Goal: Transaction & Acquisition: Purchase product/service

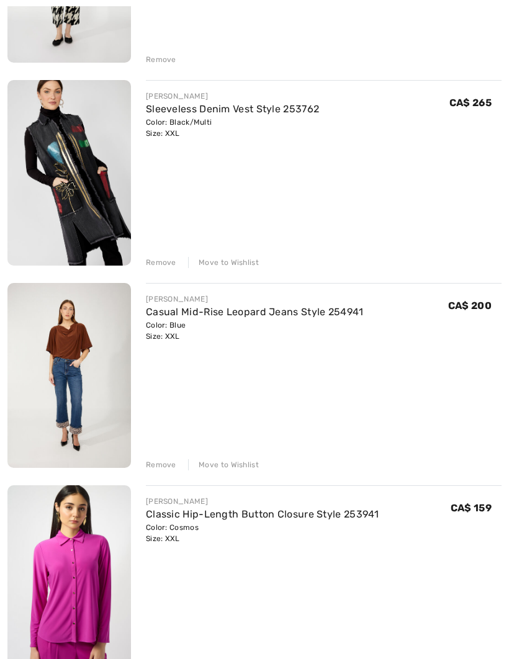
scroll to position [711, 0]
click at [276, 114] on link "Sleeveless Denim Vest Style 253762" at bounding box center [232, 109] width 173 height 12
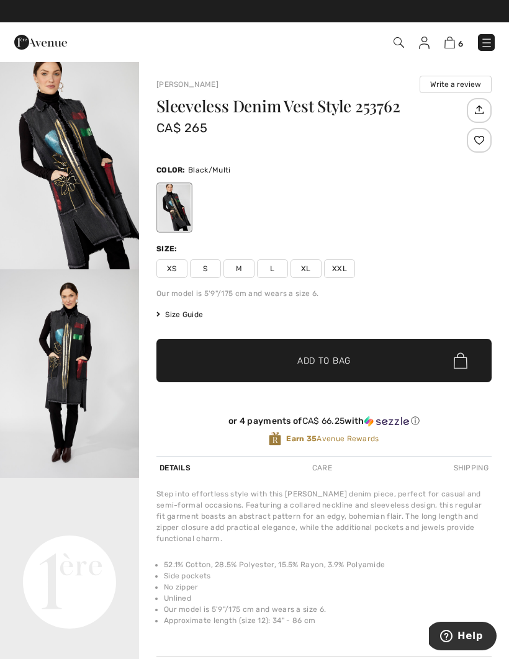
scroll to position [7, 0]
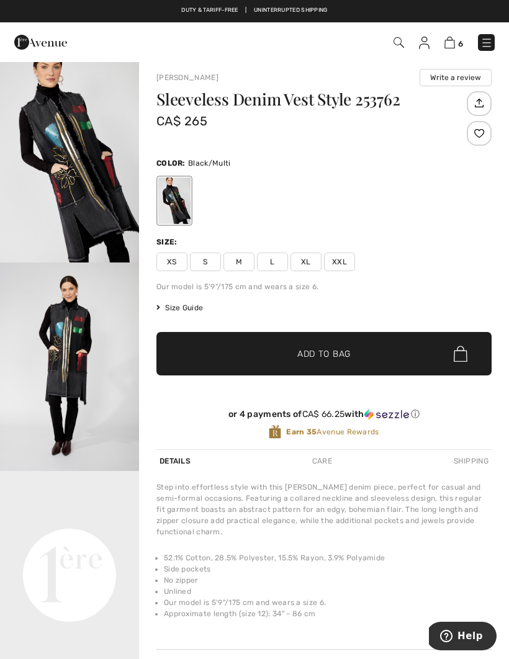
click at [399, 47] on img at bounding box center [398, 42] width 11 height 11
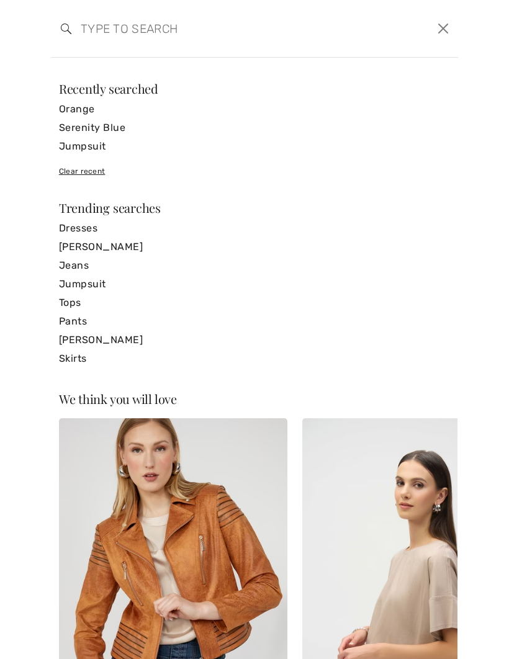
click at [280, 38] on input "search" at bounding box center [210, 28] width 279 height 37
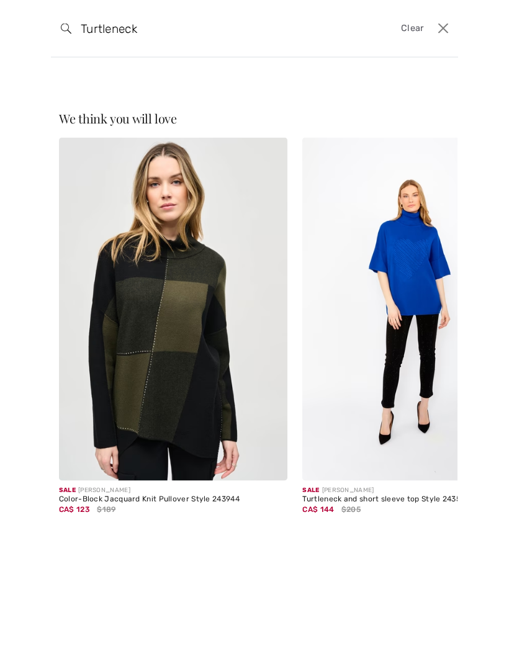
type input "Turtleneck"
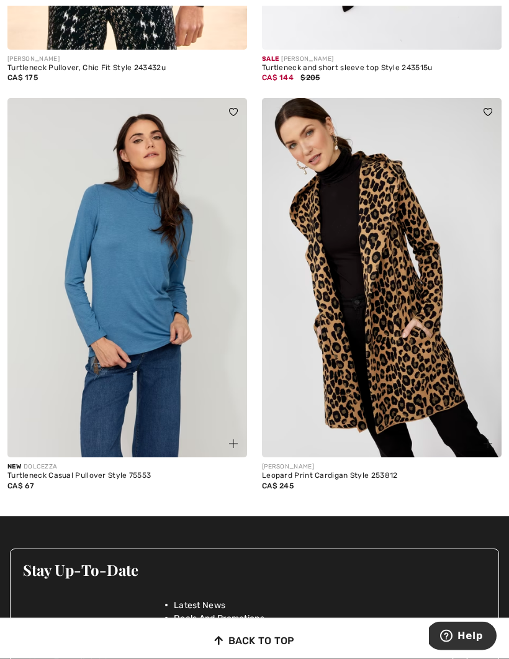
scroll to position [1223, 0]
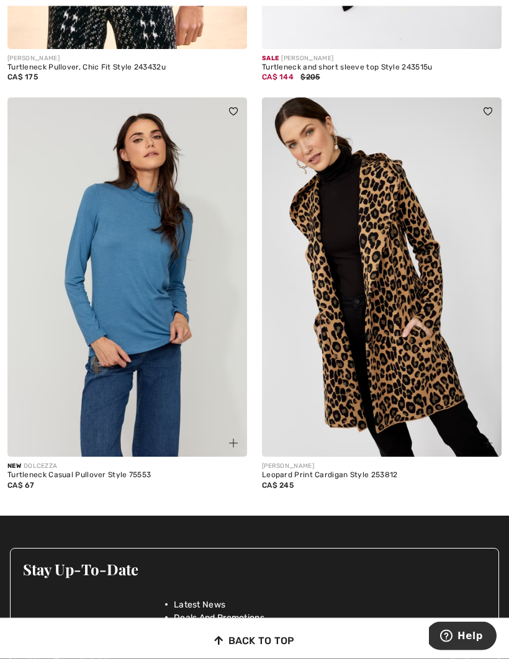
click at [177, 354] on img at bounding box center [126, 277] width 239 height 359
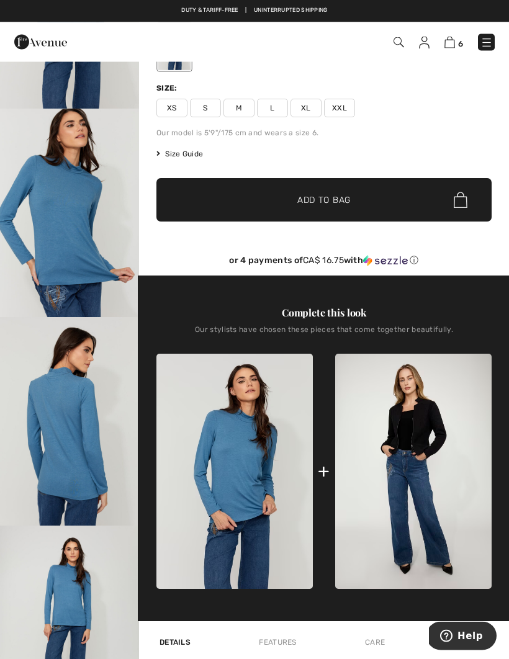
scroll to position [157, 0]
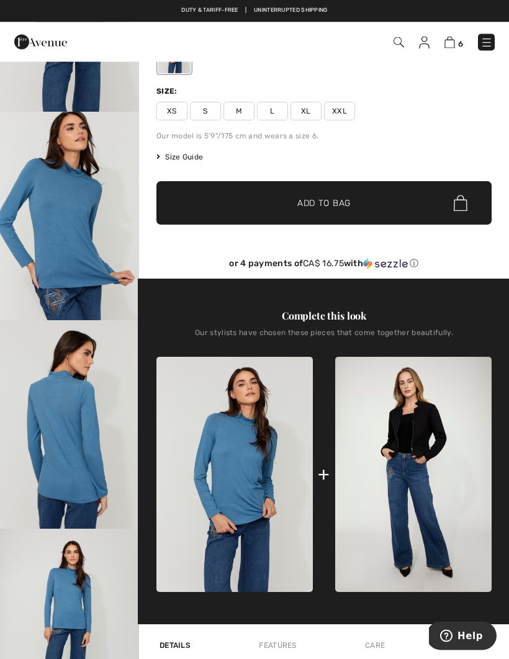
click at [450, 47] on img at bounding box center [449, 43] width 11 height 12
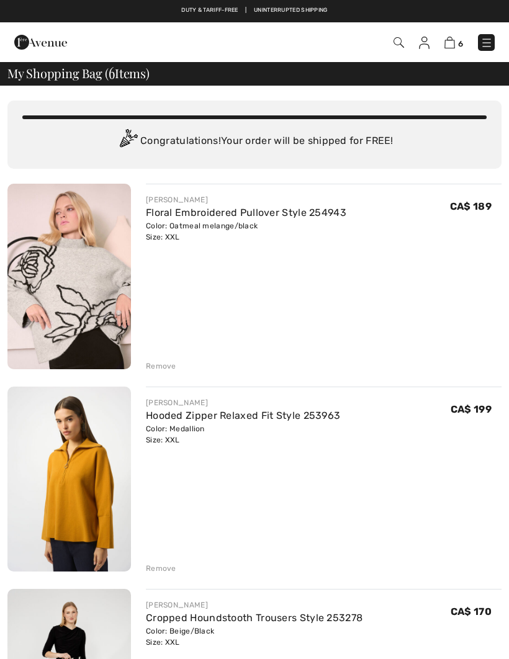
checkbox input "true"
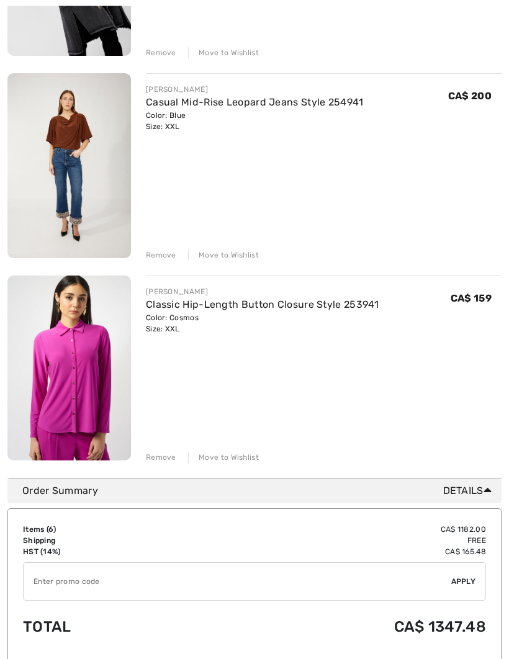
scroll to position [925, 0]
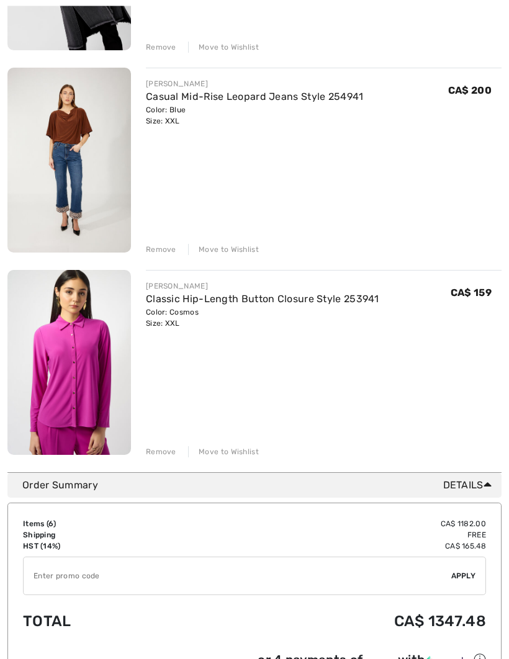
click at [159, 246] on div "Remove" at bounding box center [161, 249] width 30 height 11
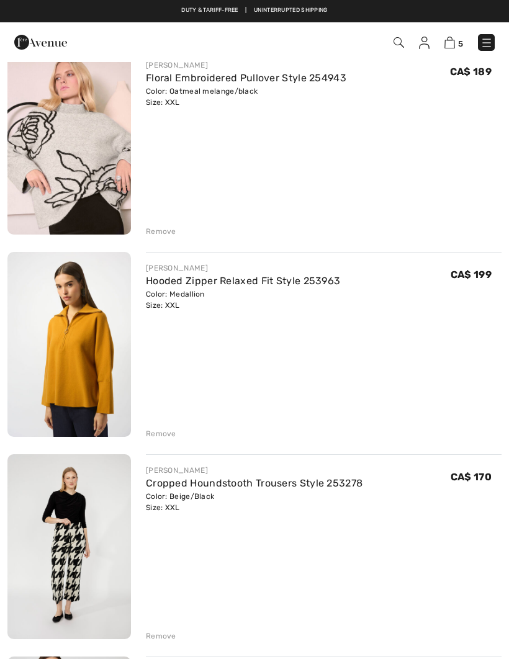
scroll to position [112, 0]
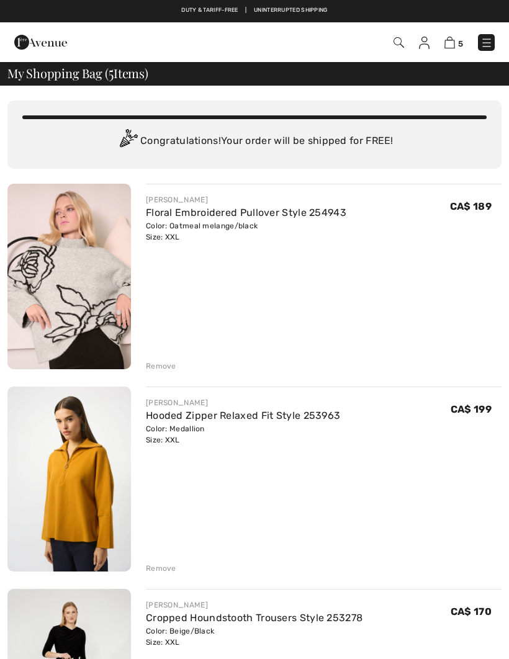
checkbox input "true"
